Goal: Find specific page/section: Find specific page/section

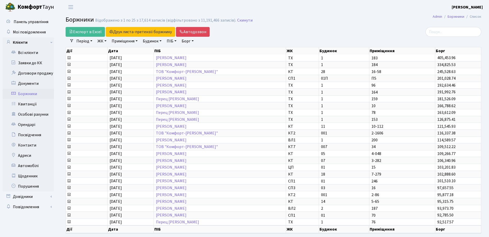
select select "25"
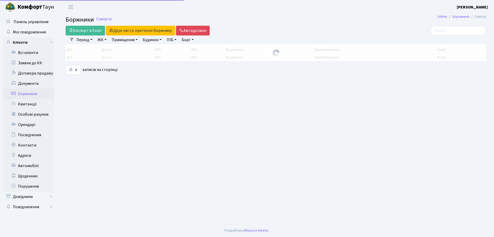
select select "25"
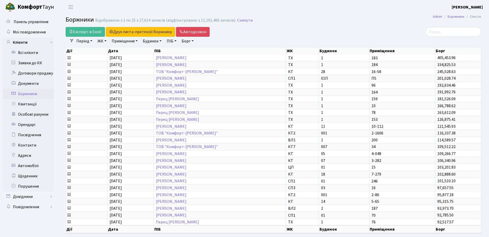
scroll to position [23, 0]
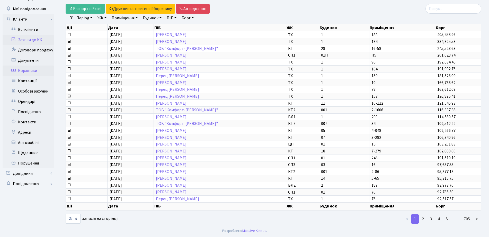
click at [32, 41] on link "Заявки до КК" at bounding box center [28, 40] width 51 height 10
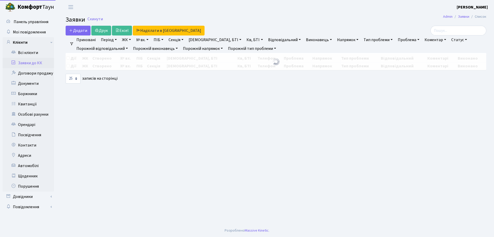
select select "25"
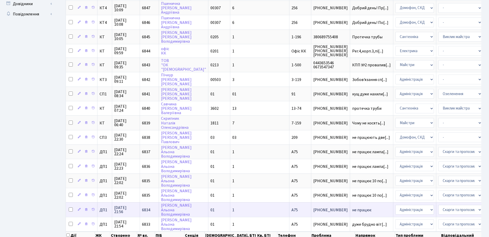
scroll to position [227, 0]
